Goal: Transaction & Acquisition: Purchase product/service

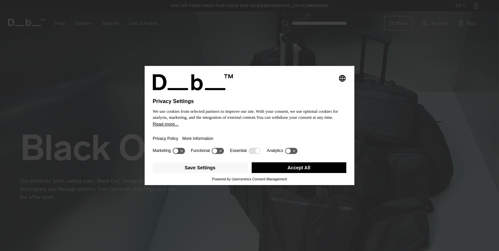
click at [280, 171] on button "Accept All" at bounding box center [298, 168] width 95 height 11
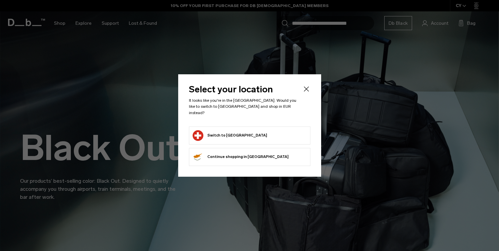
click at [264, 141] on li "Switch to Switzerland" at bounding box center [249, 136] width 121 height 18
click at [259, 135] on form "Switch to Switzerland" at bounding box center [249, 135] width 114 height 11
click at [304, 92] on icon "Close" at bounding box center [306, 89] width 8 height 8
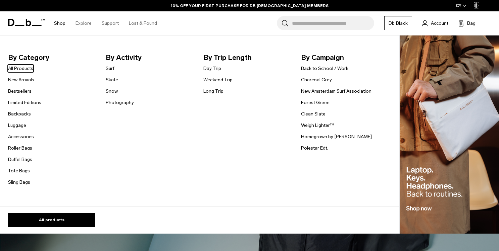
click at [65, 23] on li "Shop By Category All Products New Arrivals Bestsellers Limited Editions Backpac…" at bounding box center [59, 23] width 21 height 24
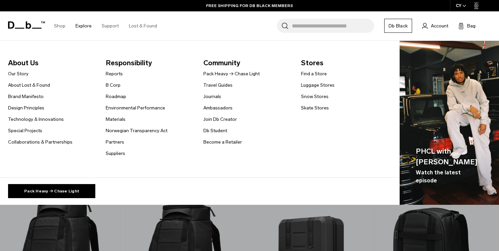
scroll to position [111, 0]
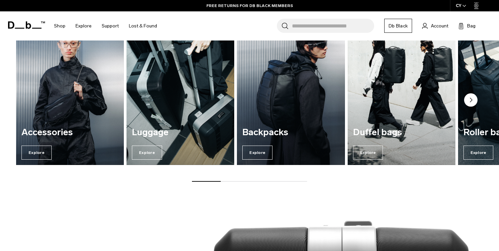
scroll to position [802, 0]
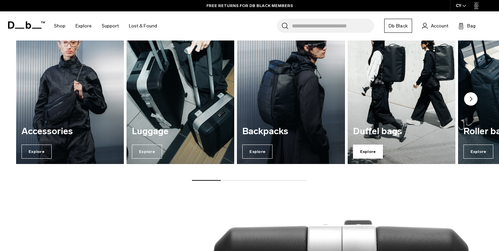
click at [371, 150] on span "Explore" at bounding box center [368, 152] width 30 height 14
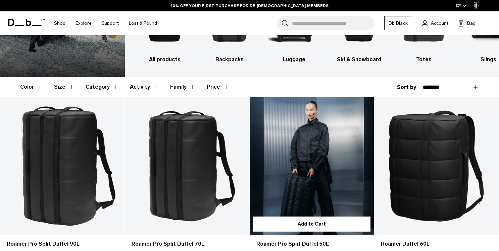
click at [305, 174] on link "Roamer Pro Split Duffel 50L" at bounding box center [311, 166] width 124 height 138
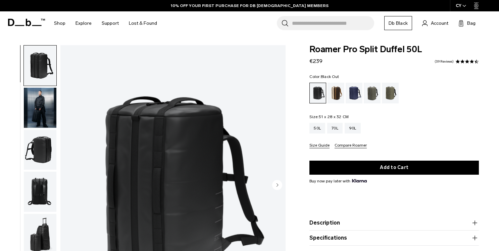
click at [278, 186] on circle "Next slide" at bounding box center [277, 185] width 10 height 10
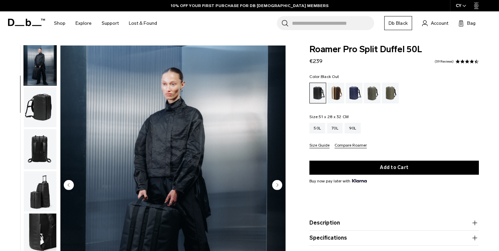
click at [278, 186] on circle "Next slide" at bounding box center [277, 185] width 10 height 10
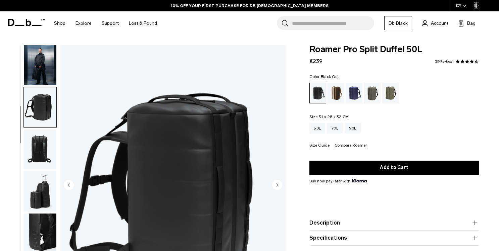
click at [278, 186] on circle "Next slide" at bounding box center [277, 185] width 10 height 10
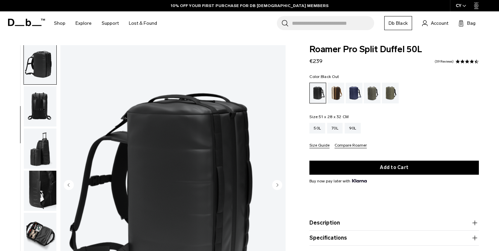
scroll to position [101, 0]
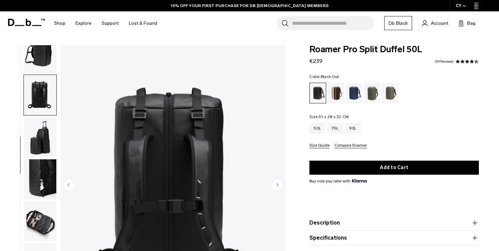
click at [278, 186] on circle "Next slide" at bounding box center [277, 185] width 10 height 10
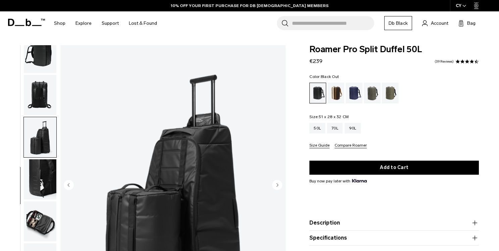
click at [278, 186] on circle "Next slide" at bounding box center [277, 185] width 10 height 10
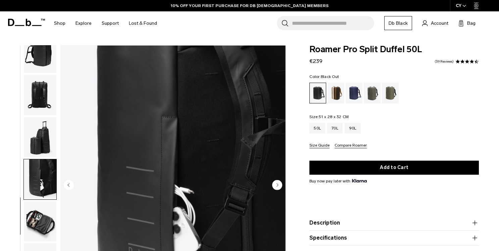
click at [278, 186] on circle "Next slide" at bounding box center [277, 185] width 10 height 10
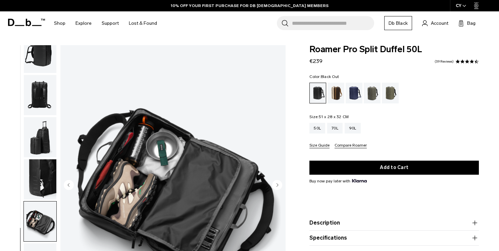
click at [278, 186] on circle "Next slide" at bounding box center [277, 185] width 10 height 10
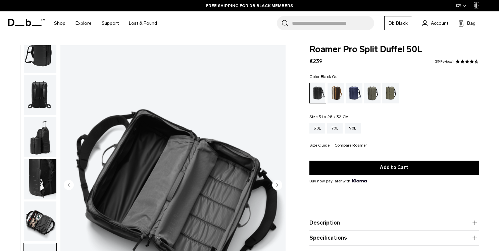
click at [278, 186] on circle "Next slide" at bounding box center [277, 185] width 10 height 10
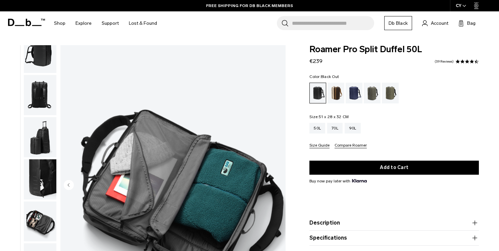
click at [278, 186] on img "9 / 9" at bounding box center [172, 186] width 225 height 281
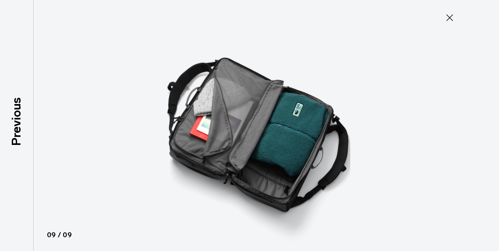
click at [449, 17] on icon at bounding box center [449, 17] width 7 height 7
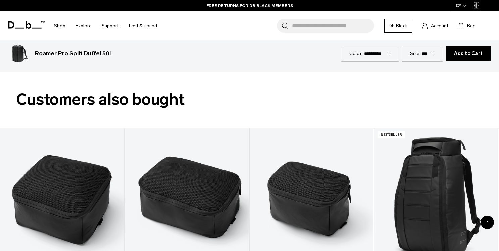
scroll to position [1163, 0]
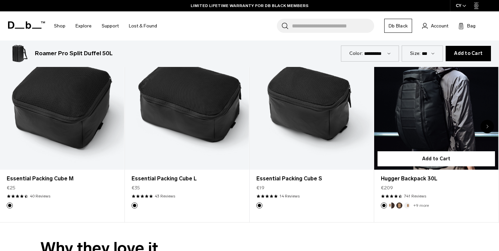
click at [412, 138] on link "Hugger Backpack 30L" at bounding box center [436, 101] width 124 height 138
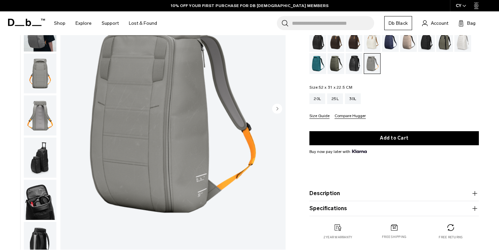
scroll to position [86, 0]
